Goal: Transaction & Acquisition: Book appointment/travel/reservation

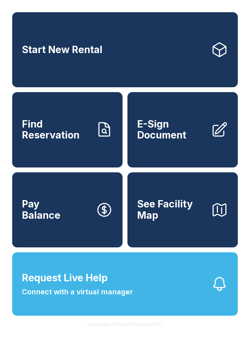
click at [136, 57] on link "Start New Rental" at bounding box center [125, 49] width 226 height 75
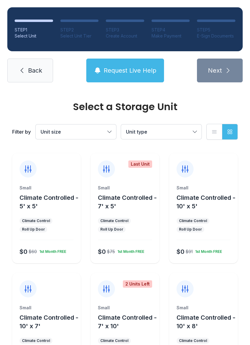
click at [207, 243] on div "Small Climate Controlled - 10' x 5' Climate Control Roll Up Door $0 $91 1st Mon…" at bounding box center [204, 224] width 69 height 79
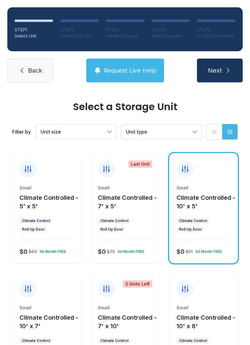
click at [227, 71] on icon "submit" at bounding box center [228, 70] width 7 height 7
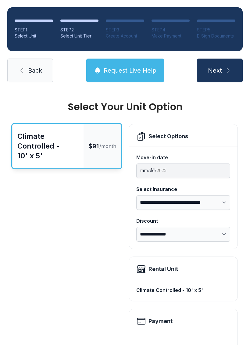
click at [228, 72] on icon "submit" at bounding box center [228, 70] width 3 height 5
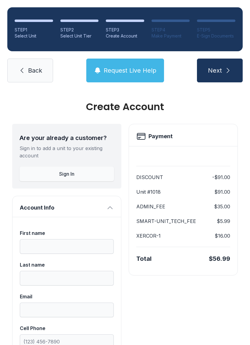
scroll to position [-11, 0]
click at [224, 79] on button "Next" at bounding box center [220, 71] width 46 height 24
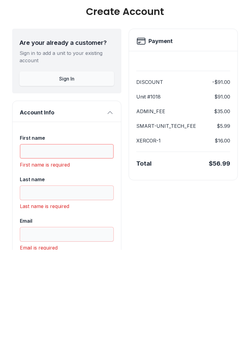
scroll to position [0, 0]
click at [220, 59] on button "Next" at bounding box center [220, 71] width 46 height 24
